Goal: Task Accomplishment & Management: Manage account settings

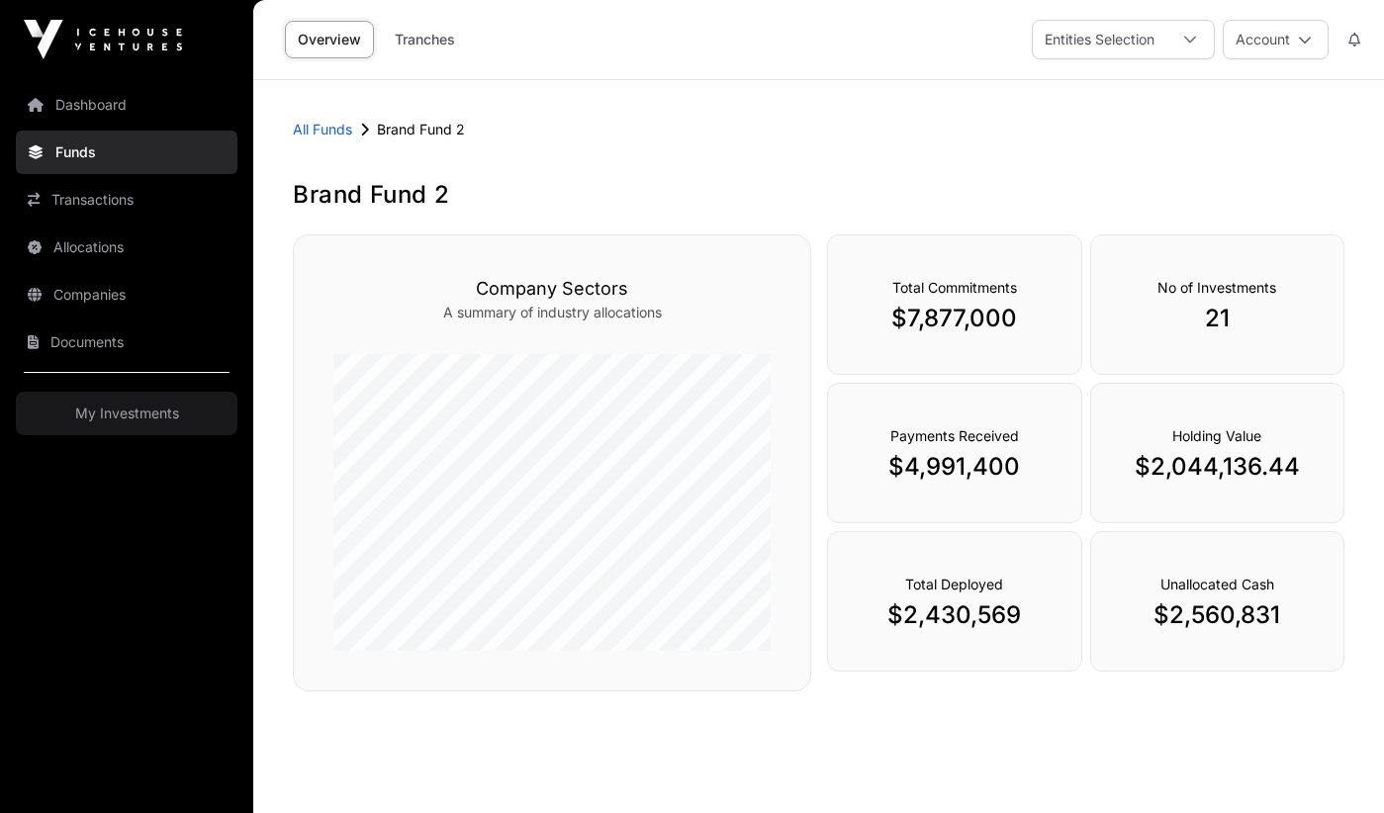
scroll to position [80, 0]
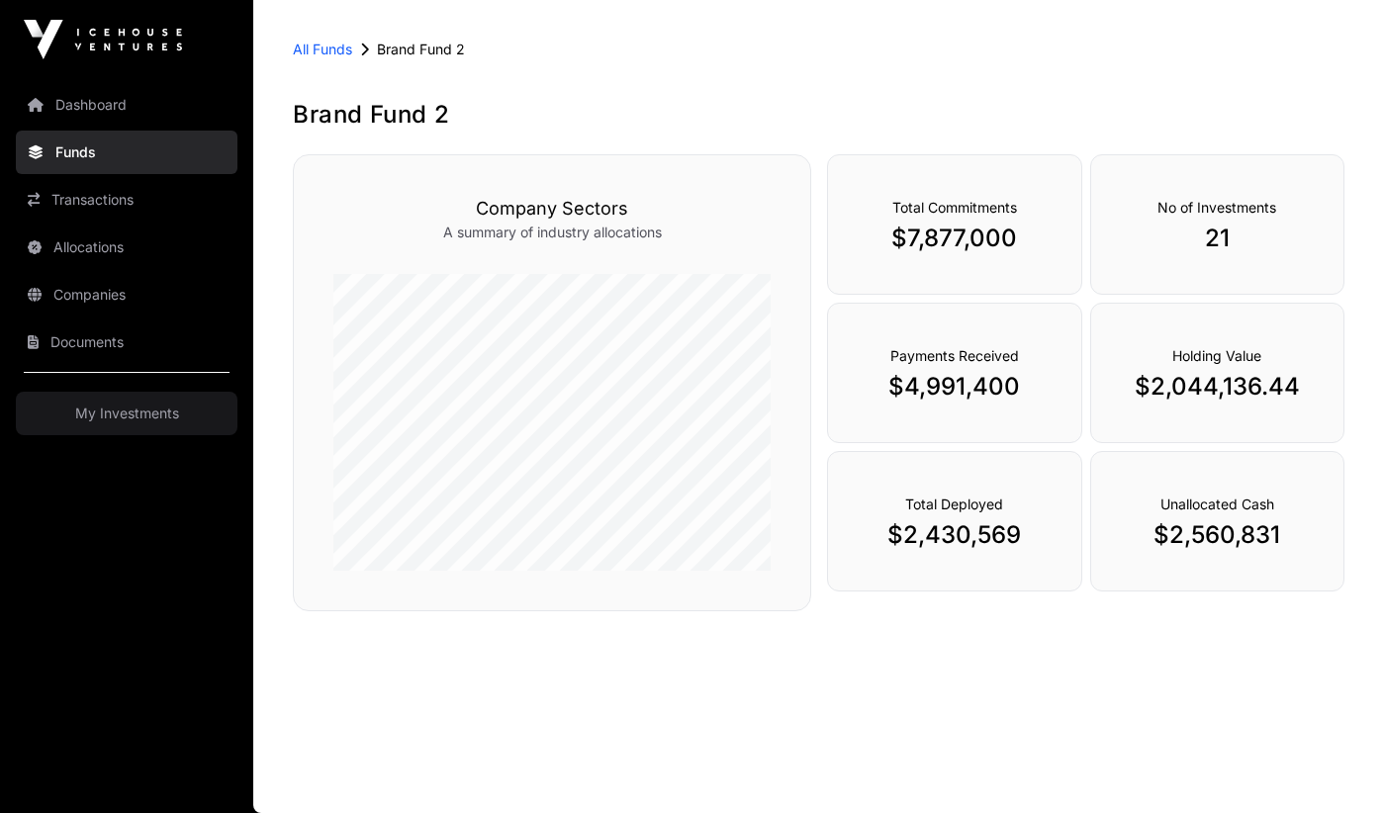
click at [128, 421] on link "My Investments" at bounding box center [127, 414] width 222 height 44
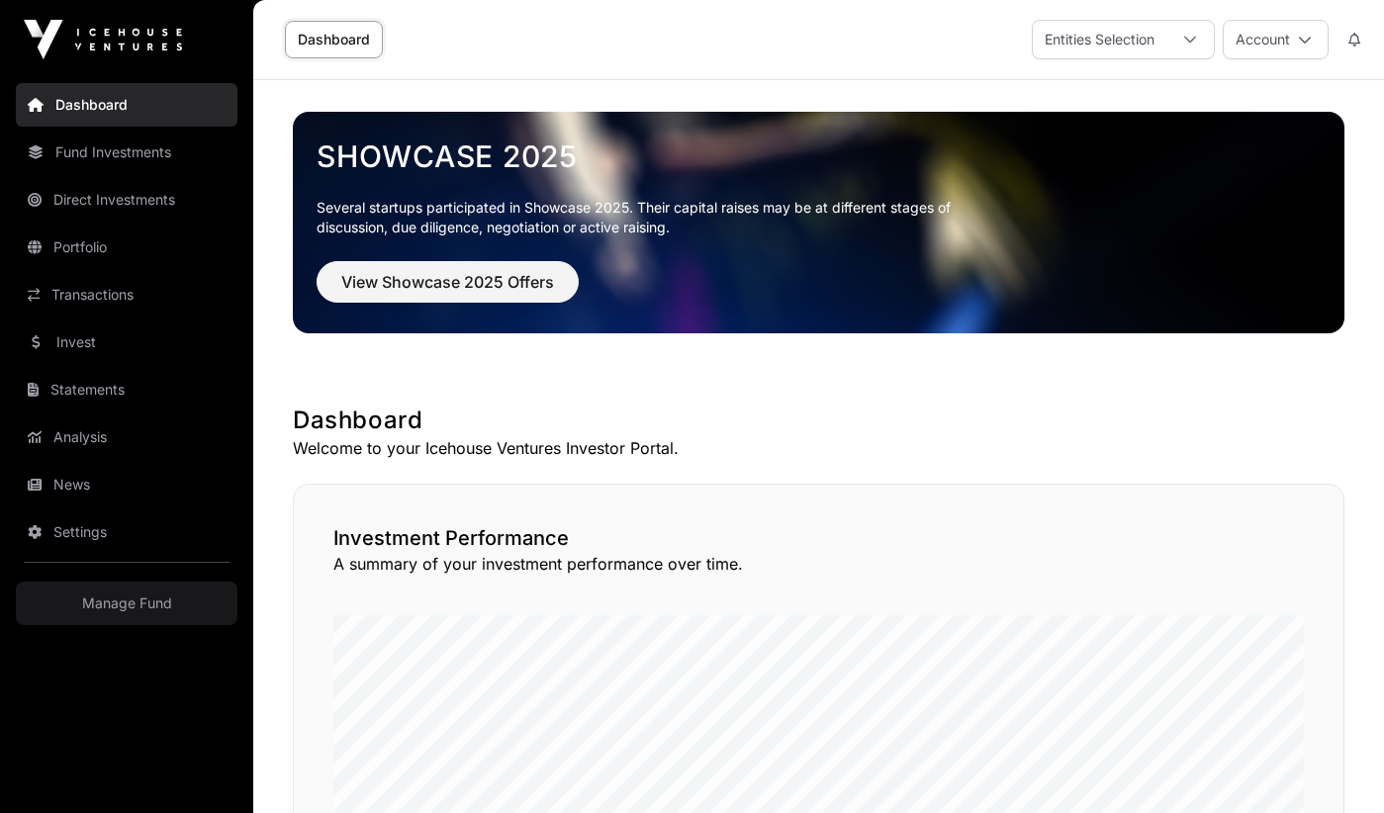
click at [140, 615] on link "Manage Fund" at bounding box center [127, 604] width 222 height 44
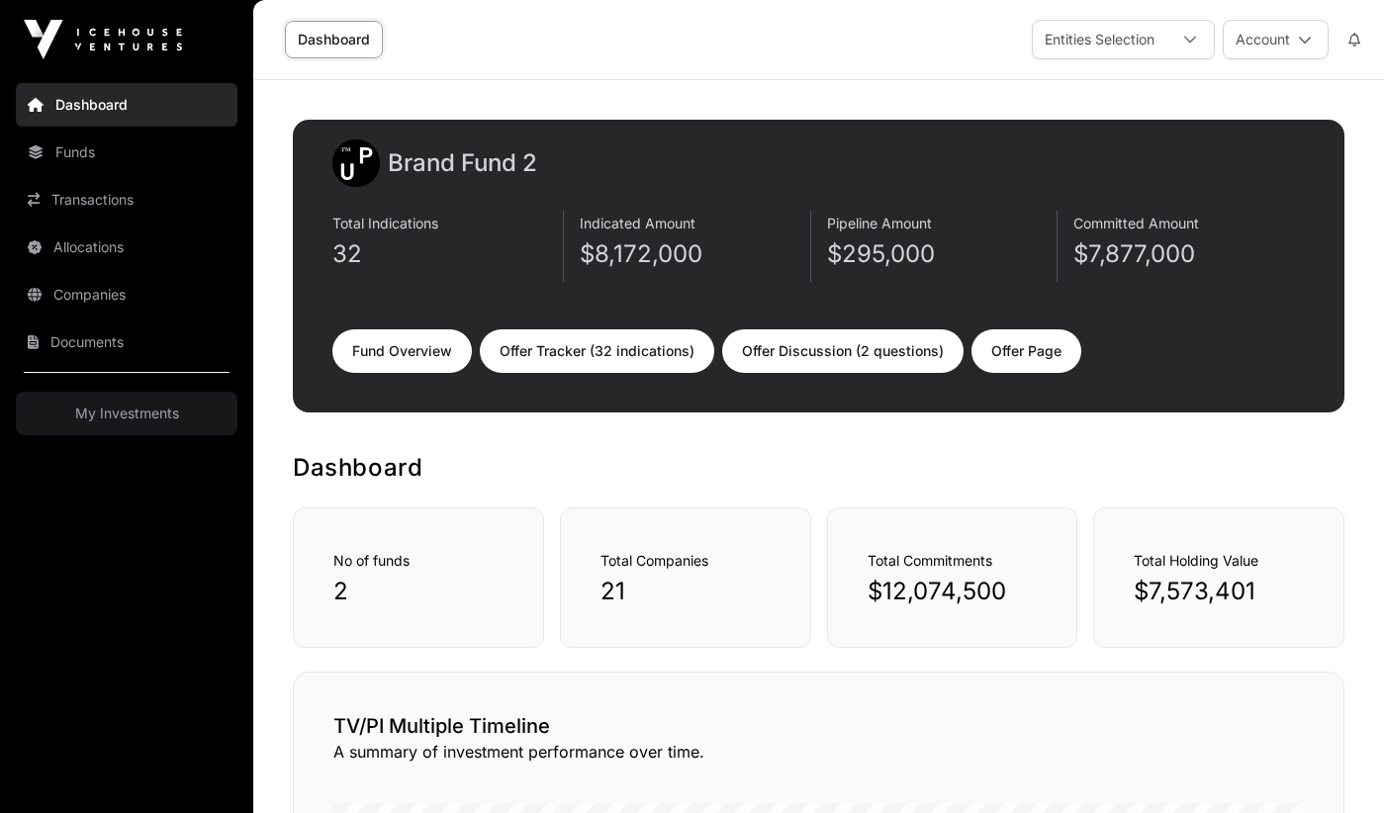
click at [639, 360] on link "Offer Tracker (32 indications)" at bounding box center [597, 351] width 234 height 44
select select "*"
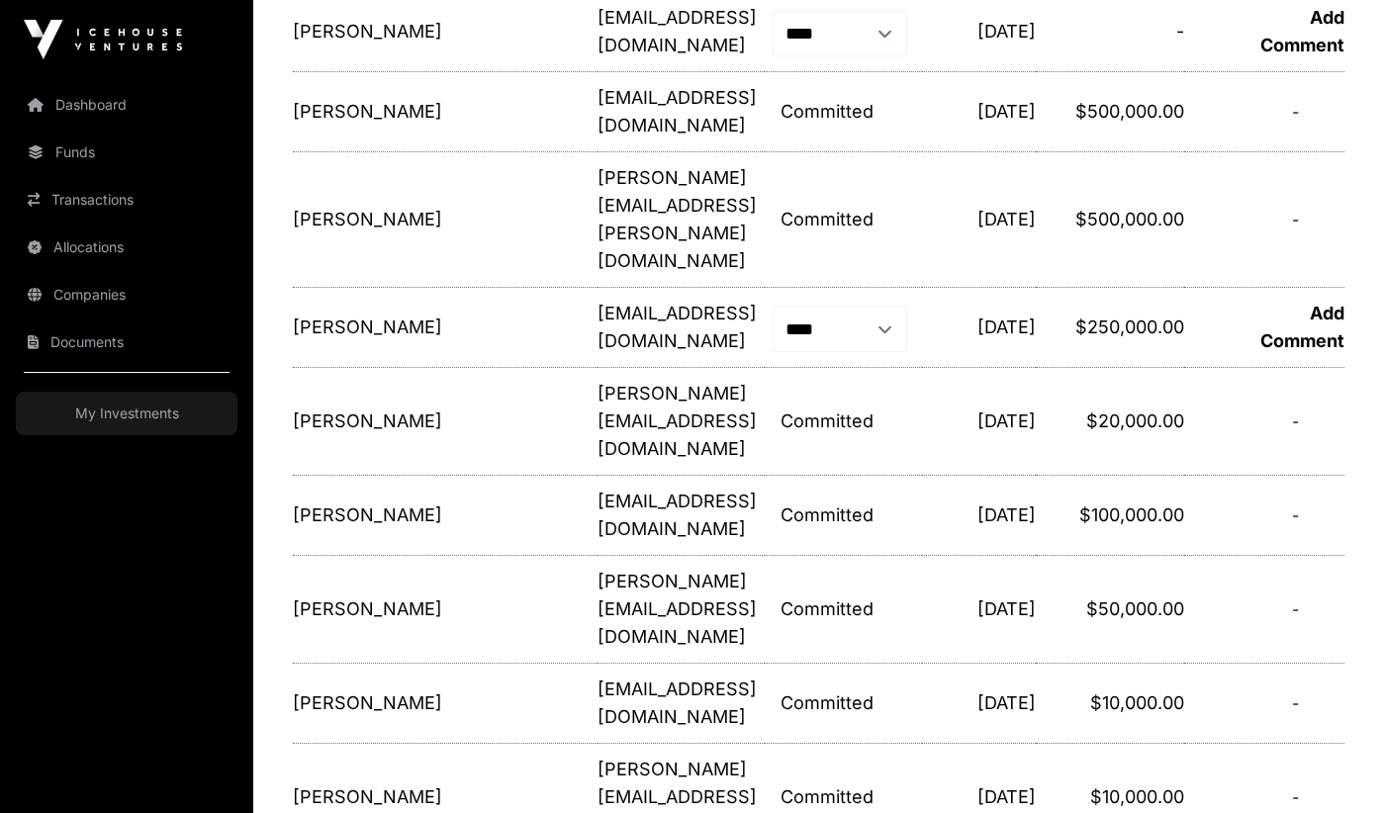
scroll to position [593, 0]
click at [1324, 304] on link "Add Comment" at bounding box center [1302, 328] width 84 height 48
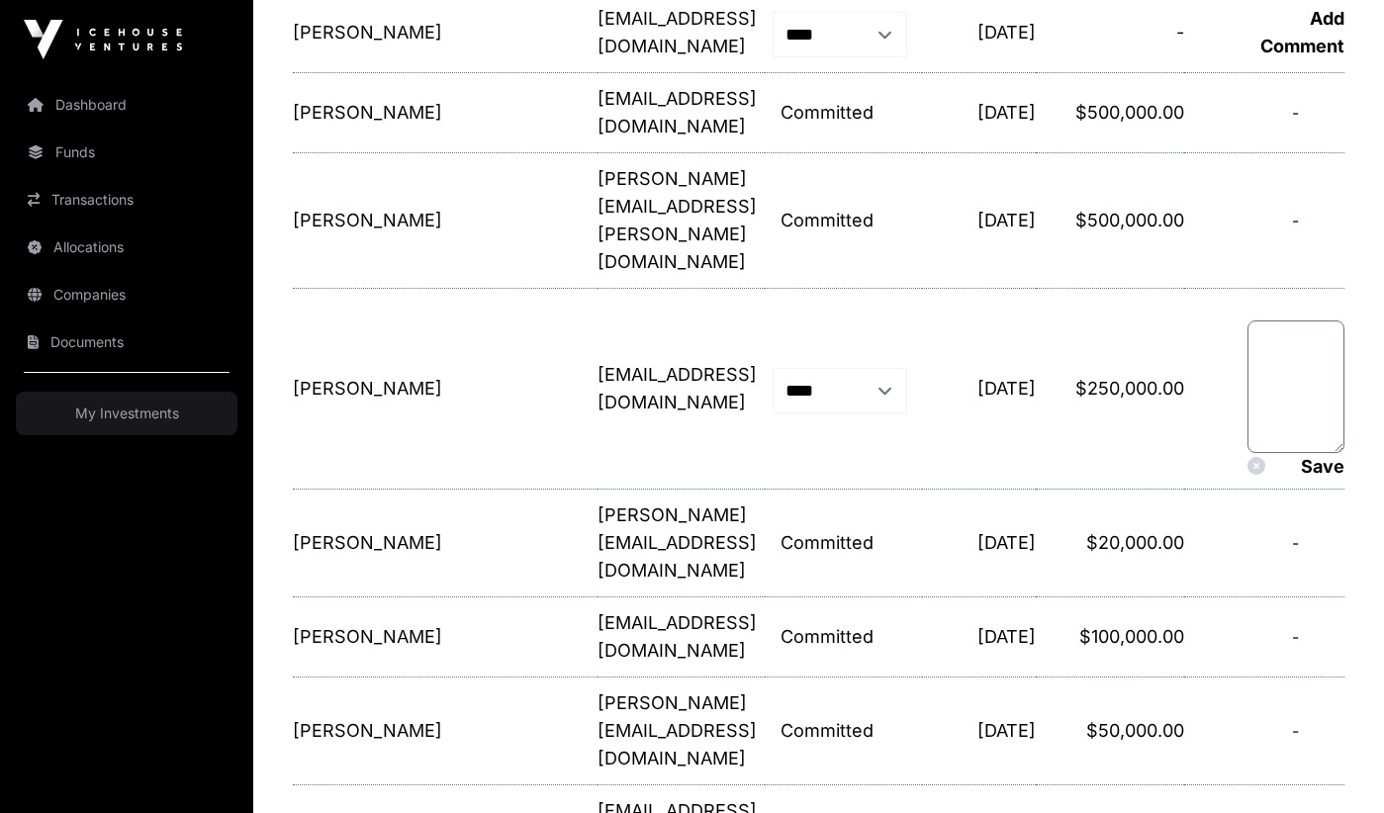
click at [1324, 289] on td "Save" at bounding box center [1264, 389] width 160 height 201
click at [1322, 321] on textarea at bounding box center [1296, 387] width 97 height 133
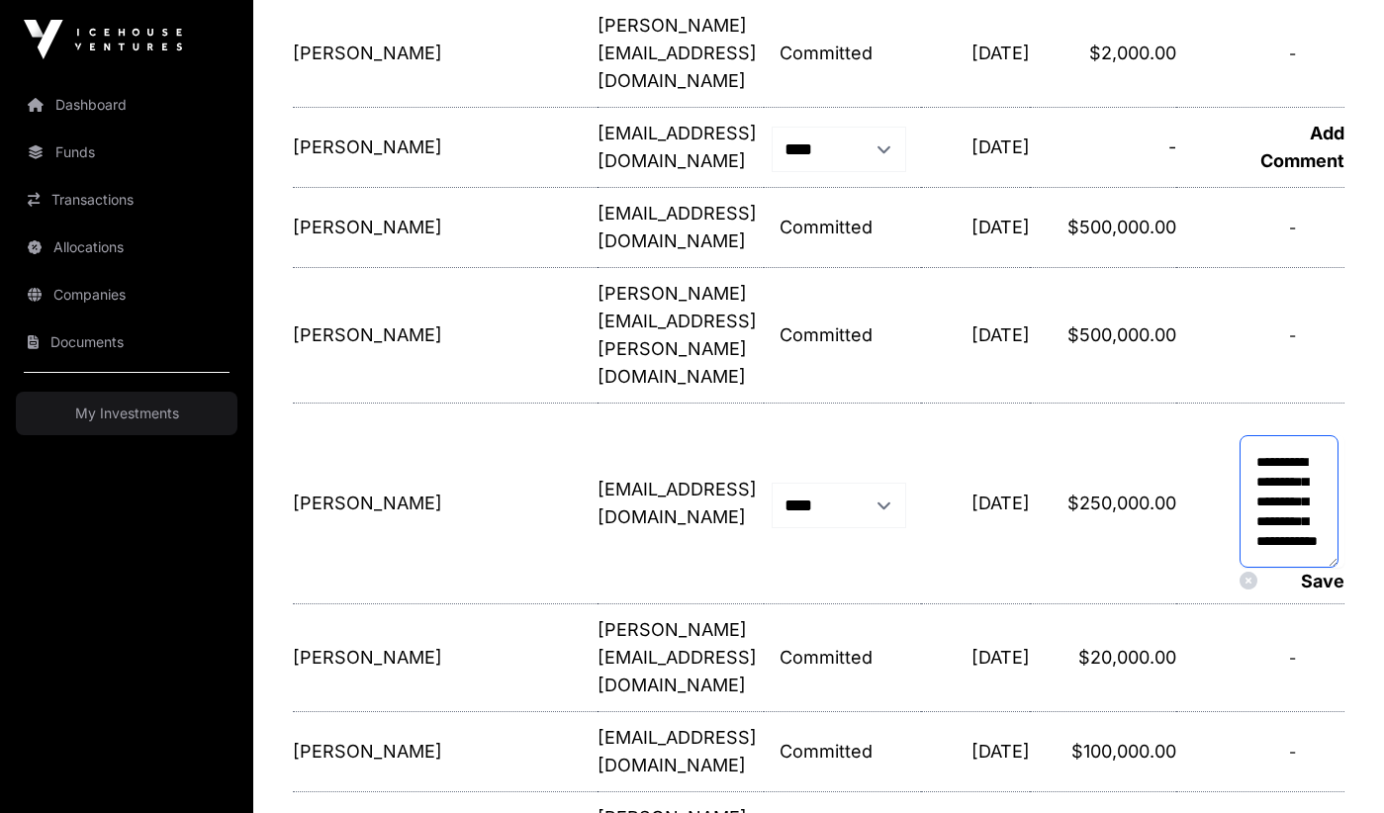
scroll to position [42, 0]
type textarea "**********"
click at [1325, 563] on link "Save" at bounding box center [1323, 581] width 44 height 37
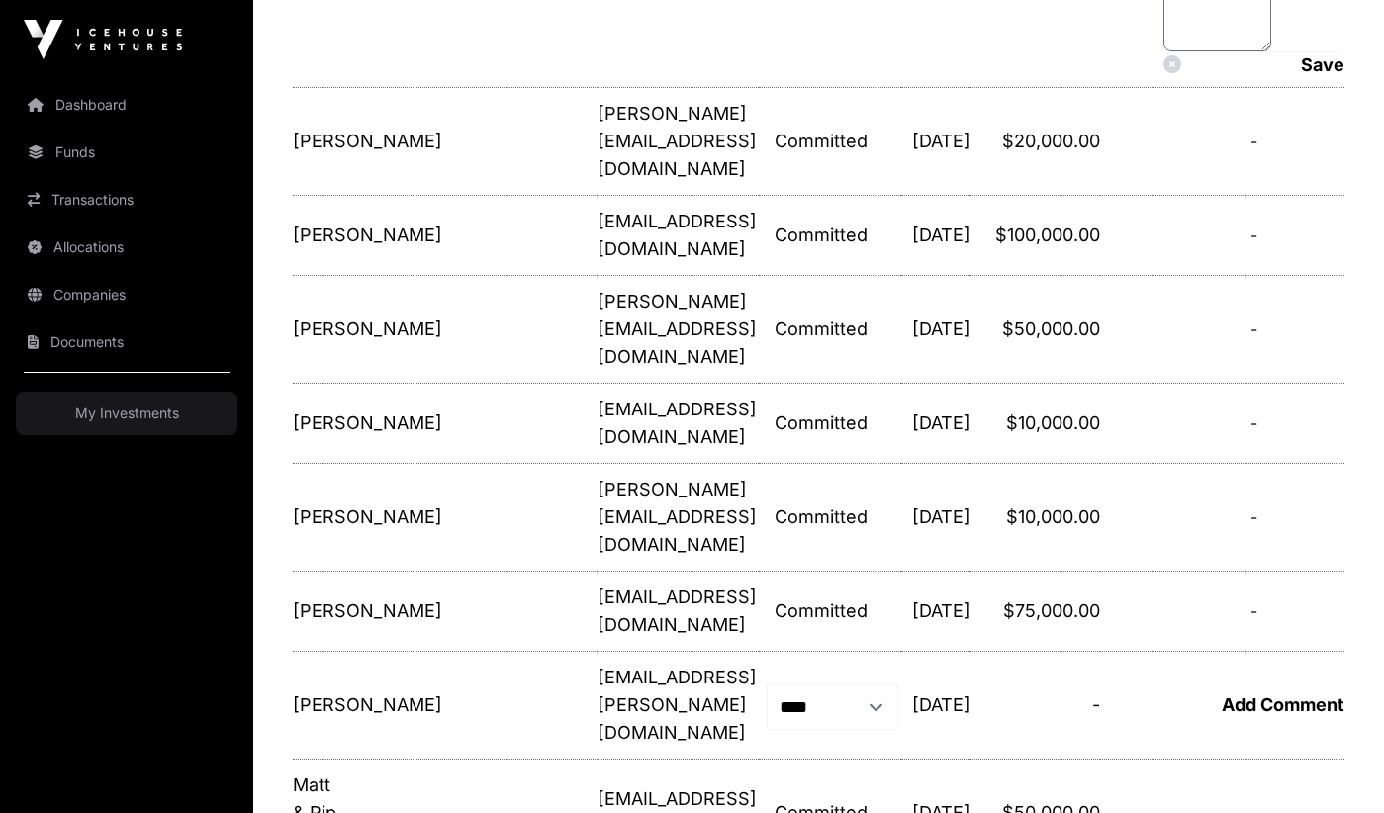
scroll to position [1561, 0]
